Goal: Navigation & Orientation: Understand site structure

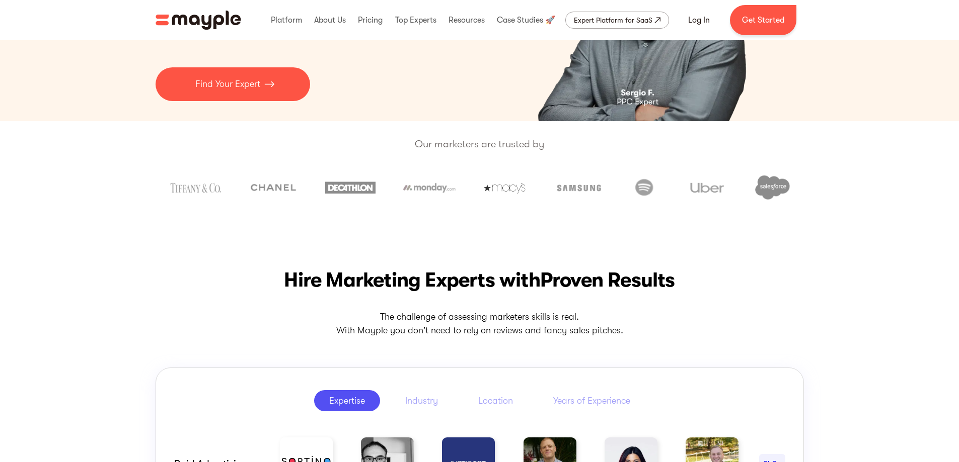
scroll to position [352, 0]
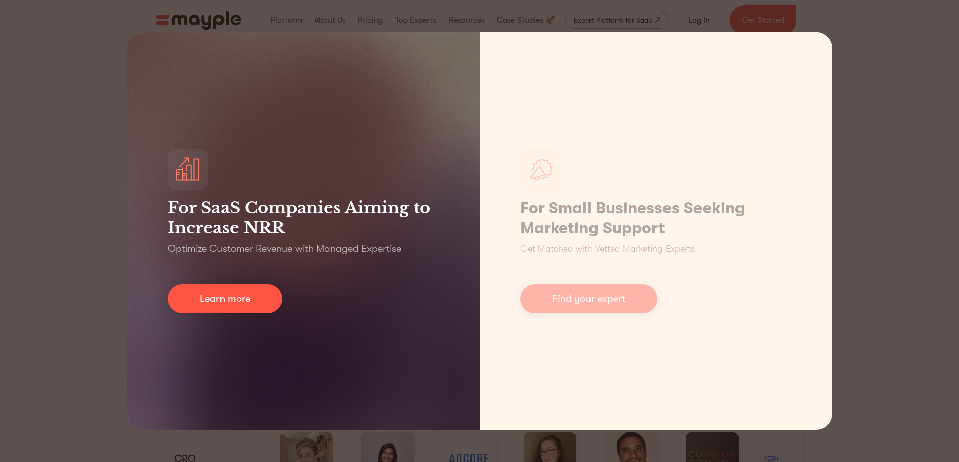
click at [53, 232] on div "For SaaS Companies Aiming to Increase NRR Optimize Customer Revenue with Manage…" at bounding box center [479, 231] width 959 height 462
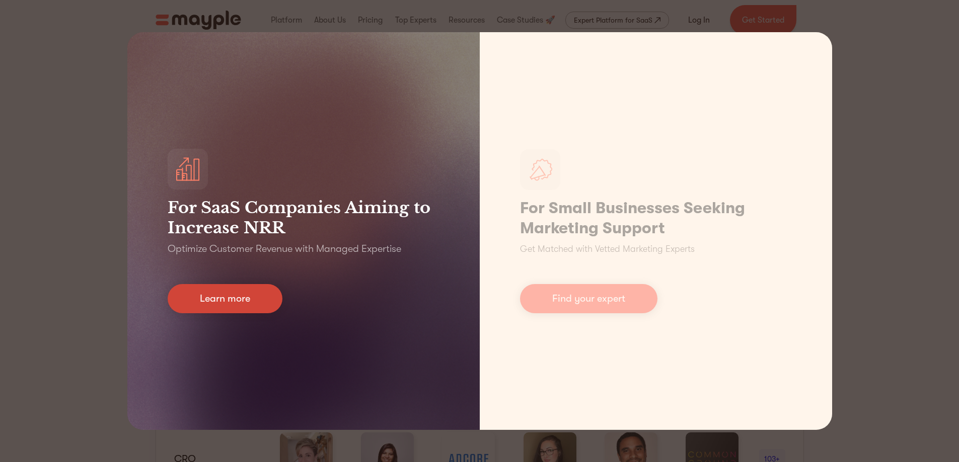
click at [177, 284] on link "Learn more" at bounding box center [225, 298] width 115 height 29
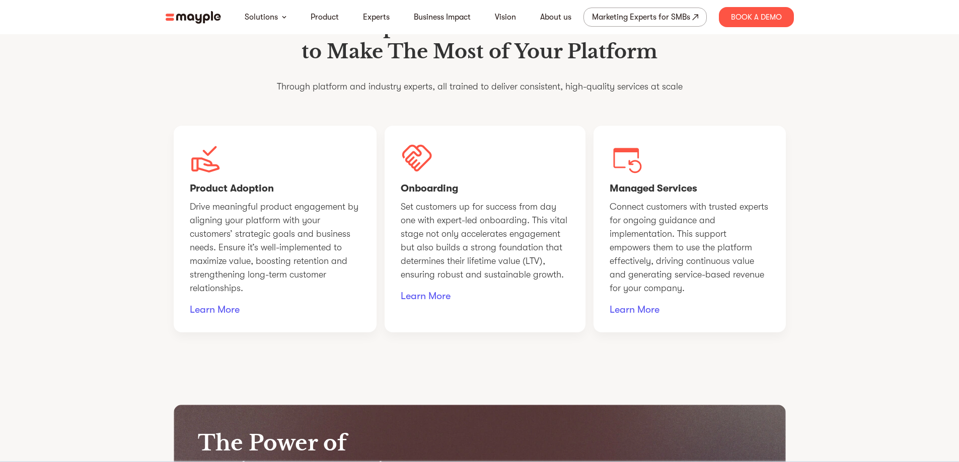
scroll to position [805, 0]
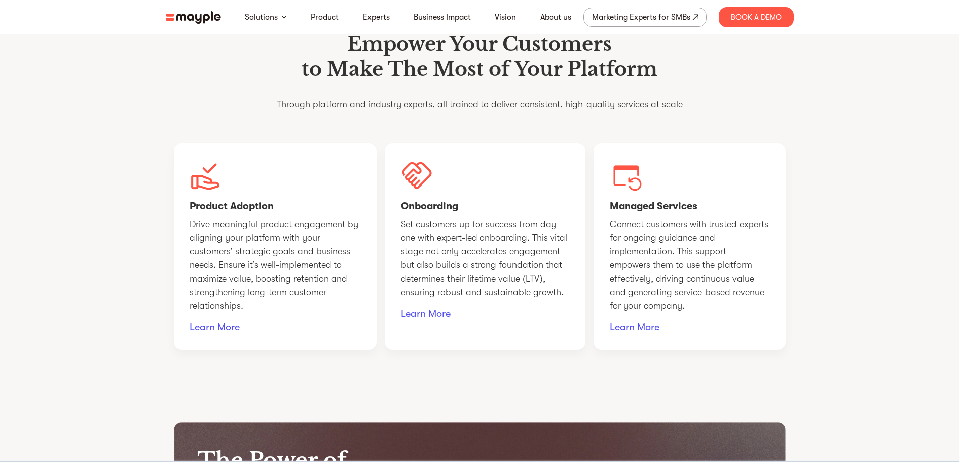
drag, startPoint x: 629, startPoint y: 206, endPoint x: 616, endPoint y: 206, distance: 13.6
click at [616, 206] on div "Managed Services Connect customers with trusted experts for ongoing guidance an…" at bounding box center [689, 246] width 192 height 207
drag, startPoint x: 623, startPoint y: 206, endPoint x: 464, endPoint y: 220, distance: 159.6
click at [622, 192] on img at bounding box center [625, 176] width 33 height 33
click at [450, 219] on div "Onboarding Set customers up for success from day one with expert-led onboarding…" at bounding box center [484, 246] width 201 height 207
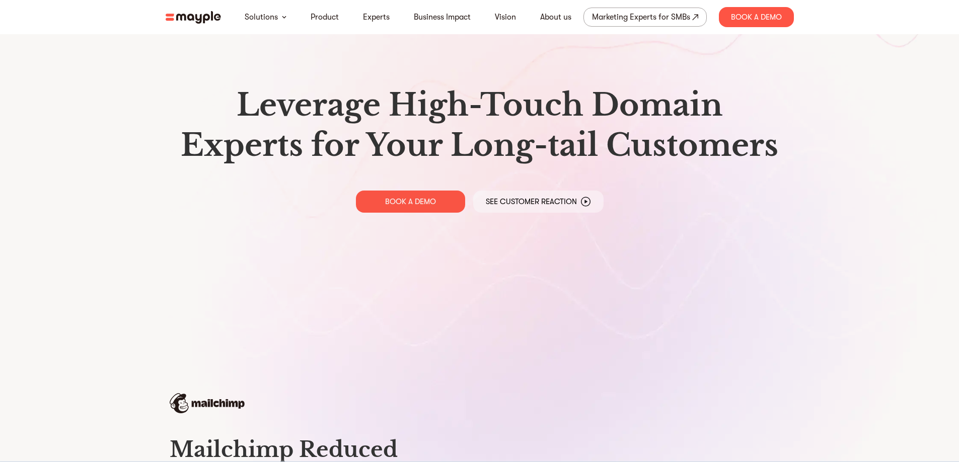
scroll to position [0, 0]
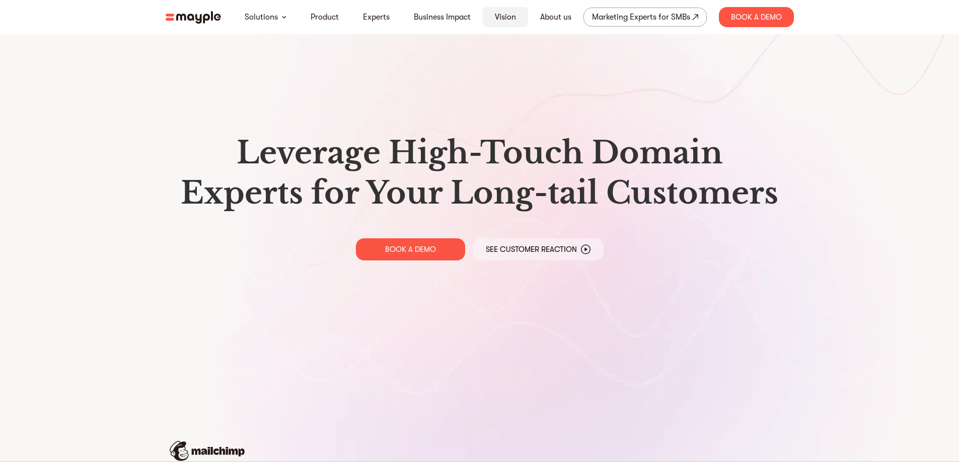
click at [501, 14] on link "Vision" at bounding box center [505, 17] width 21 height 12
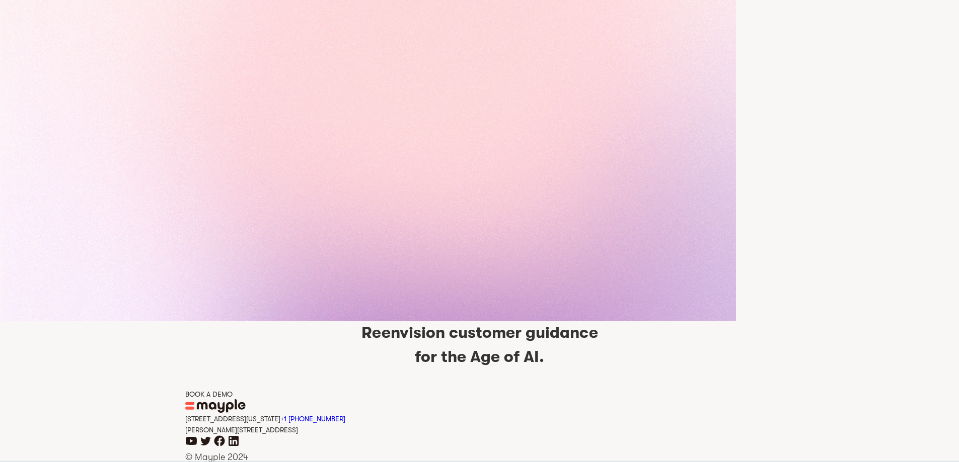
scroll to position [2249, 0]
